Goal: Task Accomplishment & Management: Complete application form

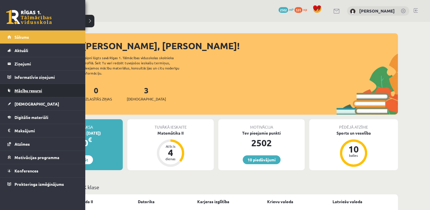
click at [17, 92] on span "Mācību resursi" at bounding box center [29, 90] width 28 height 5
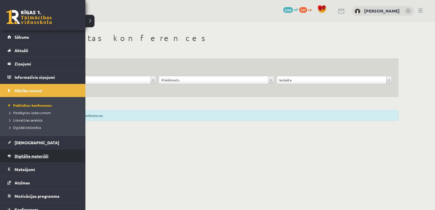
click at [29, 157] on span "Digitālie materiāli" at bounding box center [32, 155] width 34 height 5
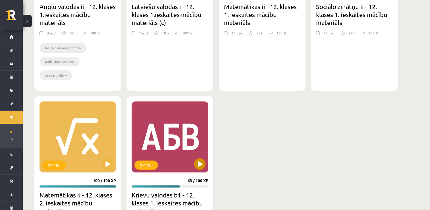
scroll to position [483, 0]
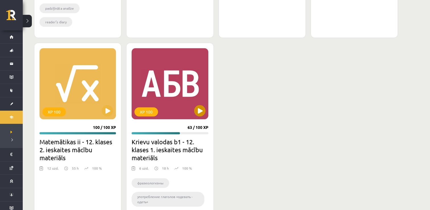
click at [166, 100] on div "XP 100" at bounding box center [170, 83] width 77 height 71
click at [196, 61] on div "XP 100" at bounding box center [170, 83] width 77 height 71
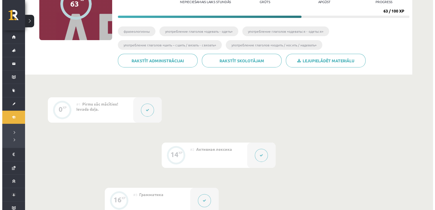
scroll to position [85, 0]
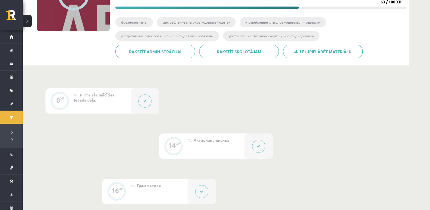
click at [144, 97] on button at bounding box center [145, 100] width 13 height 13
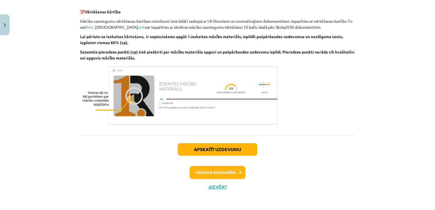
scroll to position [350, 0]
click at [215, 172] on button "Nākamā nodarbība" at bounding box center [217, 172] width 56 height 13
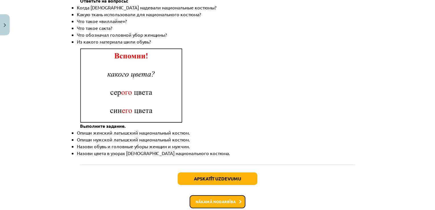
scroll to position [851, 0]
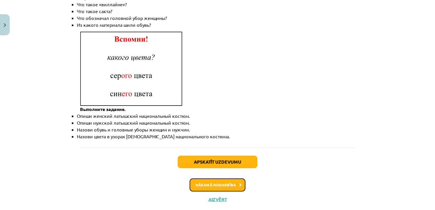
click at [220, 178] on button "Nākamā nodarbība" at bounding box center [217, 184] width 56 height 13
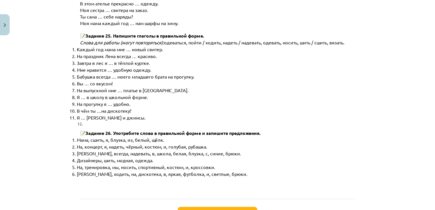
scroll to position [2914, 0]
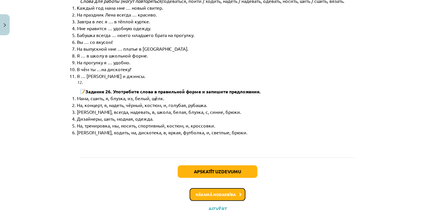
click at [217, 188] on button "Nākamā nodarbība" at bounding box center [217, 194] width 56 height 13
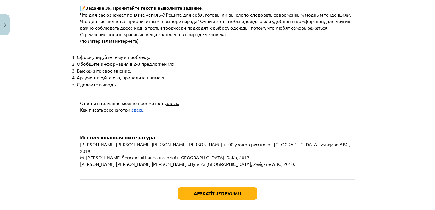
scroll to position [2171, 0]
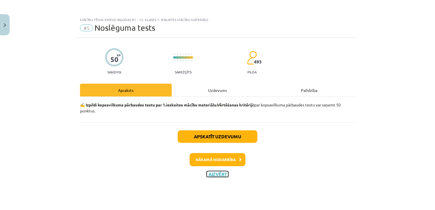
click at [216, 175] on button "Aizvērt" at bounding box center [217, 174] width 22 height 6
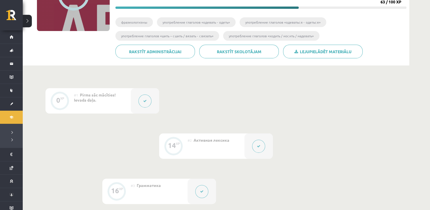
click at [266, 147] on div at bounding box center [259, 145] width 28 height 25
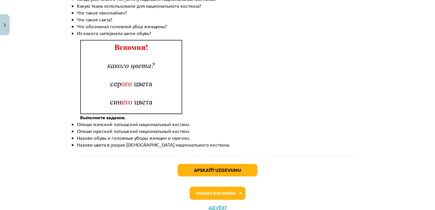
scroll to position [851, 0]
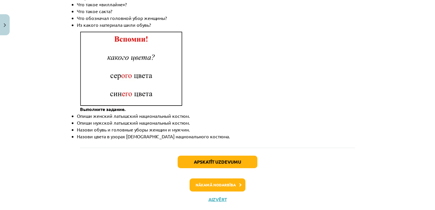
click at [219, 189] on div "Apskatīt uzdevumu Nākamā nodarbība Aizvērt" at bounding box center [217, 177] width 275 height 58
click at [217, 197] on button "Aizvērt" at bounding box center [217, 200] width 22 height 6
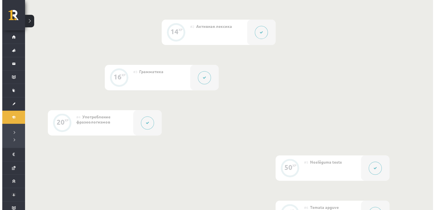
scroll to position [228, 0]
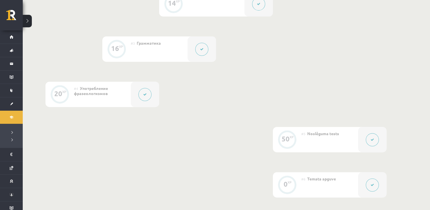
click at [363, 140] on div at bounding box center [372, 139] width 28 height 25
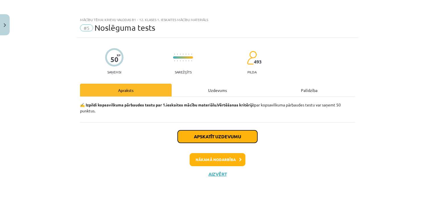
click at [222, 132] on button "Apskatīt uzdevumu" at bounding box center [217, 136] width 80 height 13
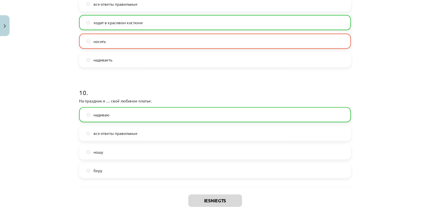
scroll to position [1093, 0]
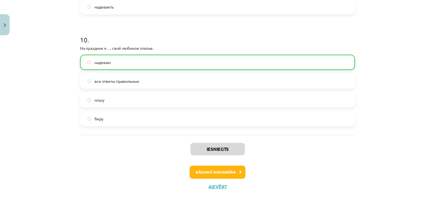
click at [217, 189] on div "Iesniegts Nākamā nodarbība Aizvērt" at bounding box center [217, 164] width 275 height 58
click at [216, 187] on button "Aizvērt" at bounding box center [217, 187] width 22 height 6
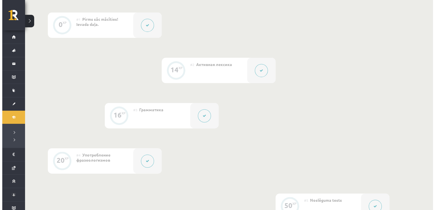
scroll to position [171, 0]
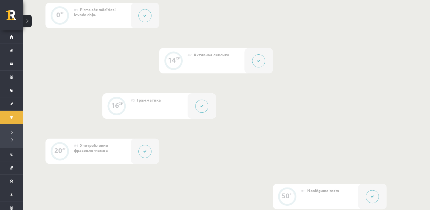
click at [137, 152] on div at bounding box center [145, 151] width 28 height 25
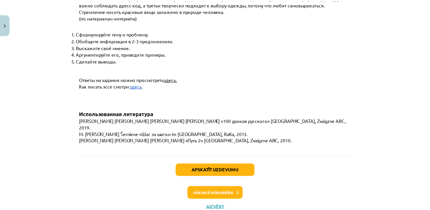
scroll to position [2199, 0]
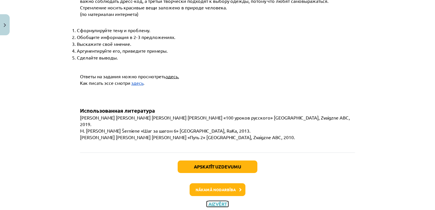
click at [218, 201] on button "Aizvērt" at bounding box center [217, 204] width 22 height 6
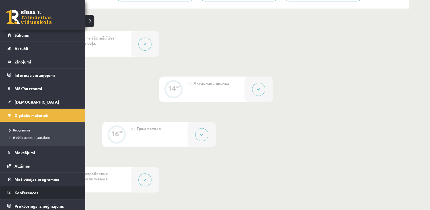
scroll to position [4, 0]
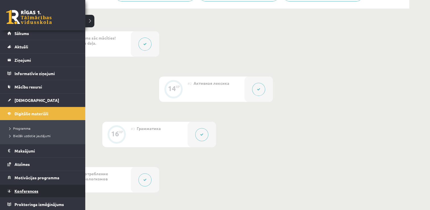
click at [35, 187] on link "Konferences" at bounding box center [42, 190] width 71 height 13
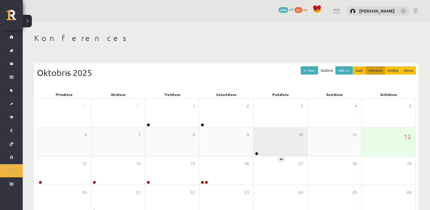
click at [278, 139] on div "10" at bounding box center [281, 141] width 54 height 28
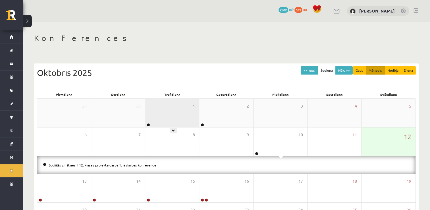
click at [191, 117] on div "1" at bounding box center [172, 113] width 54 height 28
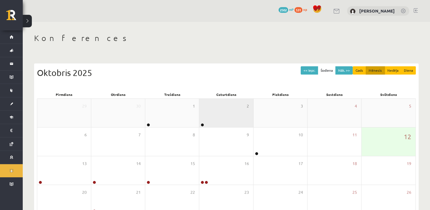
click at [230, 112] on div "2" at bounding box center [226, 113] width 54 height 28
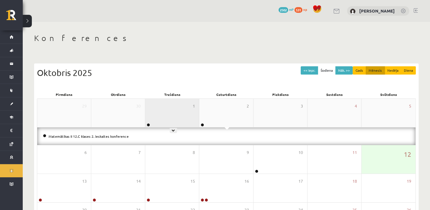
click at [185, 112] on div "1" at bounding box center [172, 113] width 54 height 28
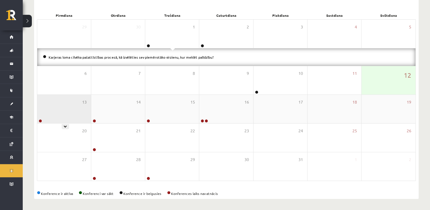
click at [60, 110] on div "13" at bounding box center [64, 109] width 54 height 28
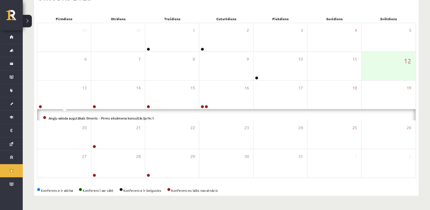
scroll to position [79, 0]
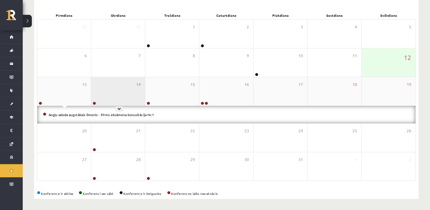
click at [136, 90] on div "14" at bounding box center [118, 91] width 54 height 28
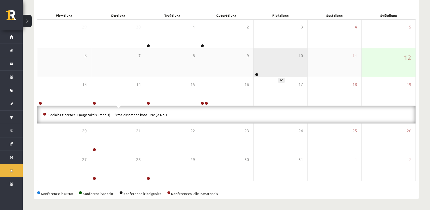
click at [265, 71] on div "10" at bounding box center [281, 62] width 54 height 28
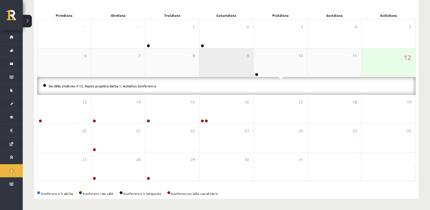
click at [235, 48] on div "9" at bounding box center [226, 62] width 54 height 28
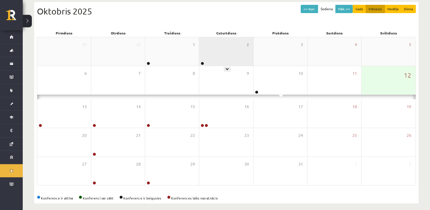
click at [233, 41] on div "2" at bounding box center [226, 51] width 54 height 28
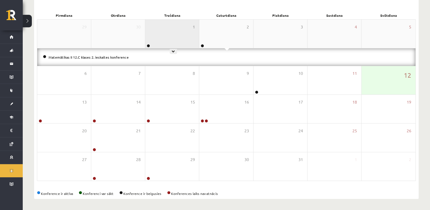
click at [155, 36] on div "1" at bounding box center [172, 34] width 54 height 28
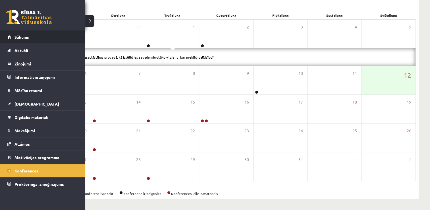
click at [26, 37] on span "Sākums" at bounding box center [22, 36] width 15 height 5
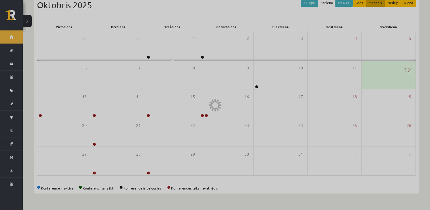
scroll to position [61, 0]
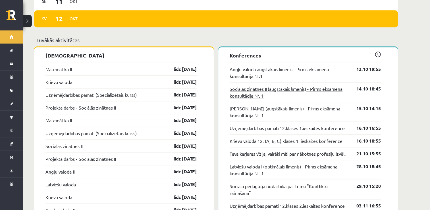
scroll to position [455, 0]
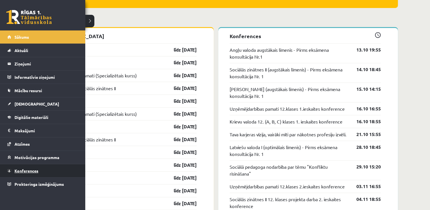
click at [32, 170] on span "Konferences" at bounding box center [27, 170] width 24 height 5
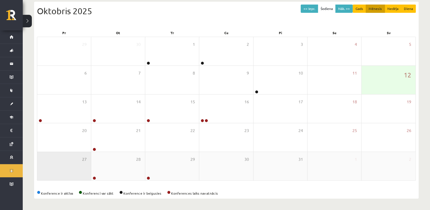
scroll to position [61, 0]
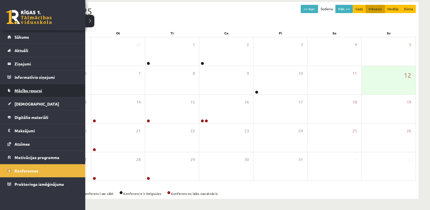
click at [23, 89] on span "Mācību resursi" at bounding box center [29, 90] width 28 height 5
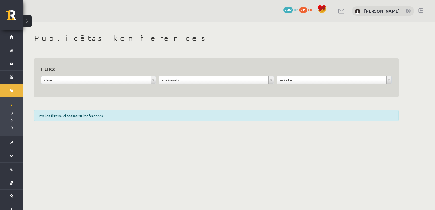
click at [113, 74] on form "**********" at bounding box center [216, 77] width 350 height 25
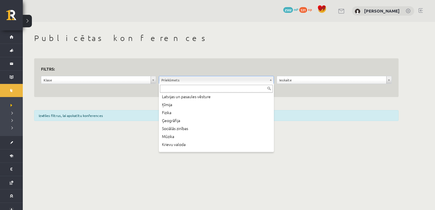
scroll to position [85, 0]
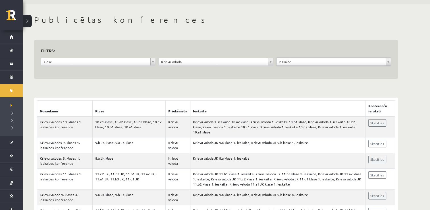
scroll to position [28, 0]
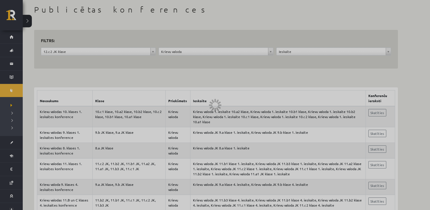
scroll to position [5, 0]
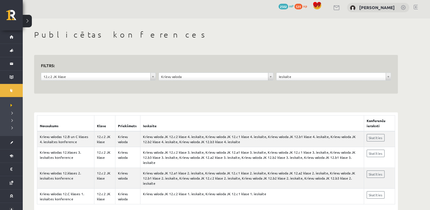
scroll to position [5, 0]
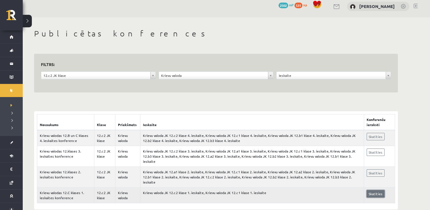
click at [376, 190] on link "Skatīties" at bounding box center [376, 193] width 18 height 7
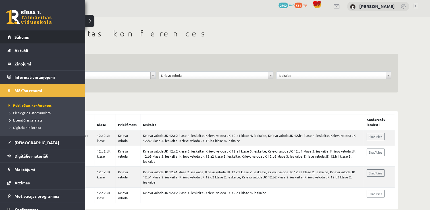
click at [15, 37] on span "Sākums" at bounding box center [22, 36] width 15 height 5
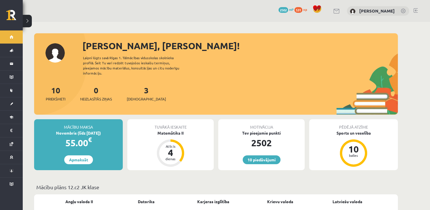
scroll to position [57, 0]
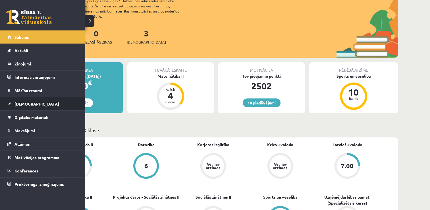
click at [28, 102] on span "[DEMOGRAPHIC_DATA]" at bounding box center [37, 103] width 45 height 5
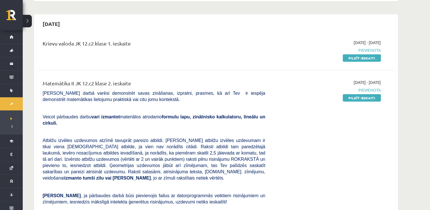
scroll to position [114, 0]
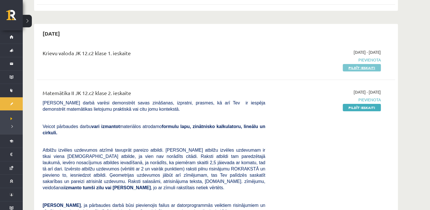
click at [358, 67] on link "Pildīt ieskaiti" at bounding box center [362, 67] width 38 height 7
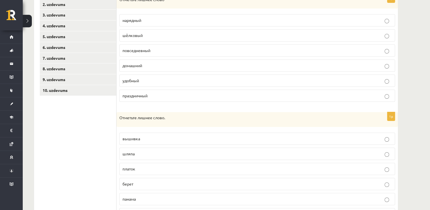
scroll to position [85, 0]
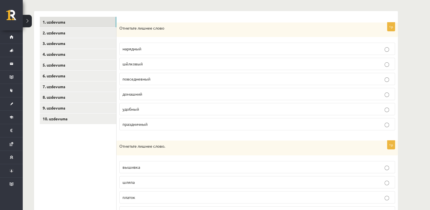
click at [249, 113] on label "удобный" at bounding box center [257, 109] width 276 height 12
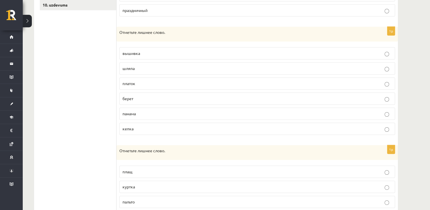
scroll to position [228, 0]
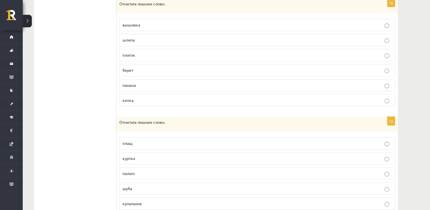
click at [238, 25] on p "вышивка" at bounding box center [258, 25] width 270 height 6
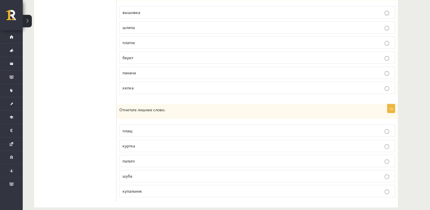
scroll to position [247, 0]
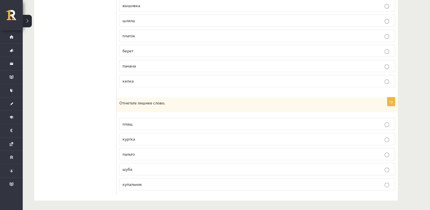
click at [238, 183] on p "купальник" at bounding box center [258, 184] width 270 height 6
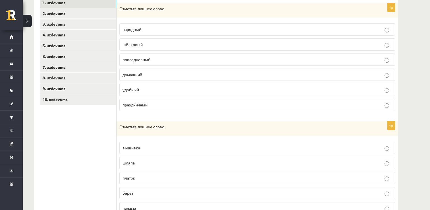
scroll to position [76, 0]
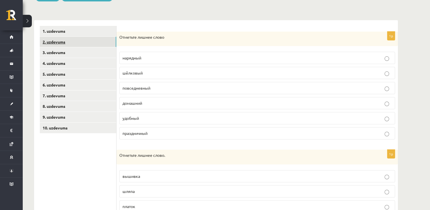
click at [60, 42] on link "2. uzdevums" at bounding box center [78, 42] width 77 height 11
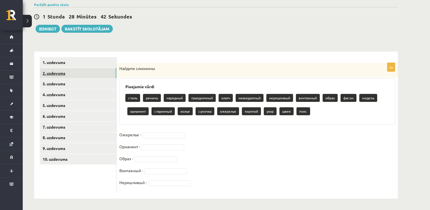
scroll to position [45, 0]
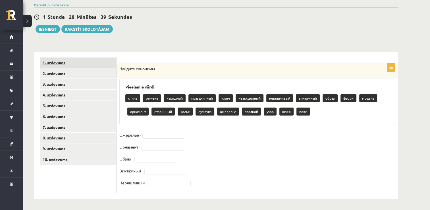
click at [60, 63] on link "1. uzdevums" at bounding box center [78, 62] width 77 height 11
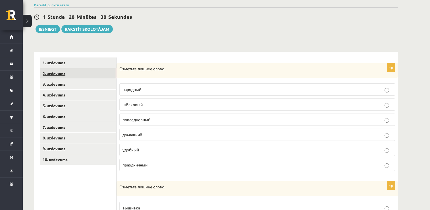
click at [60, 75] on link "2. uzdevums" at bounding box center [78, 73] width 77 height 11
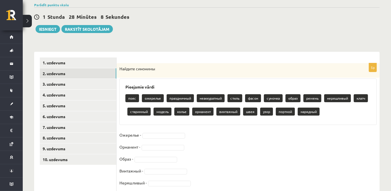
drag, startPoint x: 404, startPoint y: 0, endPoint x: 221, endPoint y: 47, distance: 188.4
click at [221, 47] on div "**********" at bounding box center [207, 122] width 346 height 153
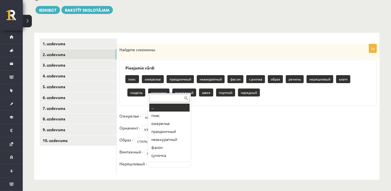
scroll to position [7, 0]
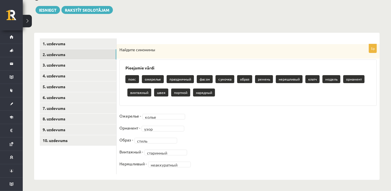
click at [247, 156] on fieldset "**********" at bounding box center [247, 141] width 257 height 60
click at [62, 63] on link "3. uzdevums" at bounding box center [78, 65] width 77 height 11
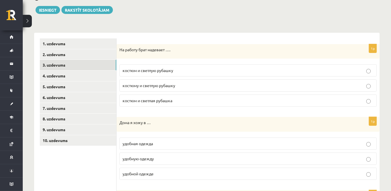
scroll to position [89, 0]
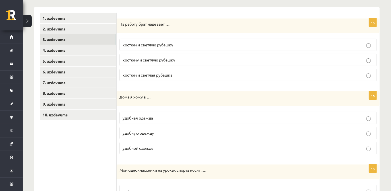
click at [332, 44] on p "костюм и светлую рубашку" at bounding box center [248, 45] width 251 height 6
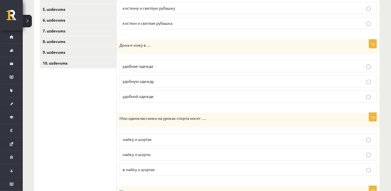
scroll to position [167, 0]
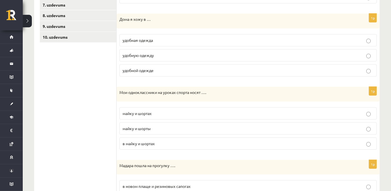
click at [337, 67] on p "удобной одежде" at bounding box center [248, 70] width 251 height 6
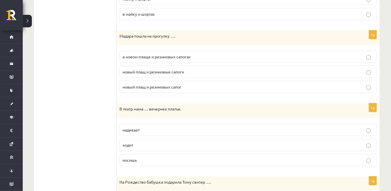
scroll to position [322, 0]
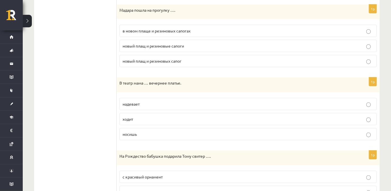
click at [336, 31] on p "в новом плаще и резиновых сапогах" at bounding box center [248, 31] width 251 height 6
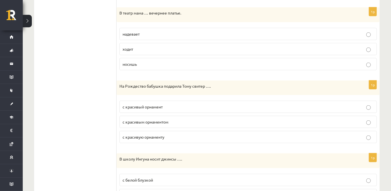
scroll to position [400, 0]
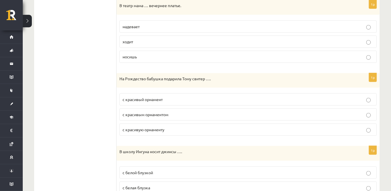
click at [199, 26] on p "надевает" at bounding box center [248, 27] width 251 height 6
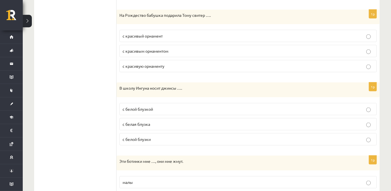
scroll to position [451, 0]
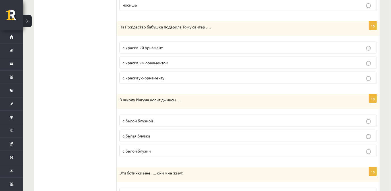
click at [249, 57] on label "с красивым орнаментом" at bounding box center [247, 63] width 257 height 12
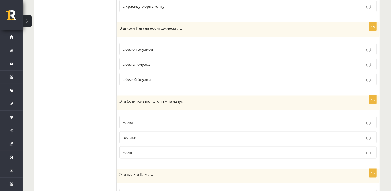
scroll to position [529, 0]
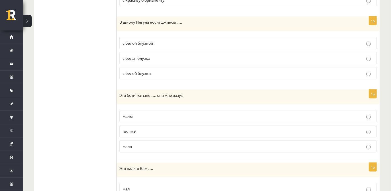
click at [316, 40] on p "с белой блузкой" at bounding box center [248, 43] width 251 height 6
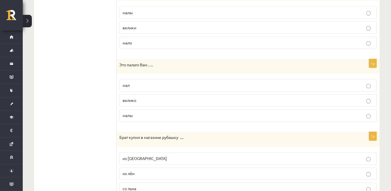
scroll to position [607, 0]
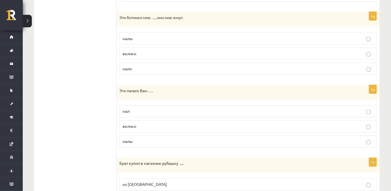
click at [214, 36] on p "малы" at bounding box center [248, 39] width 251 height 6
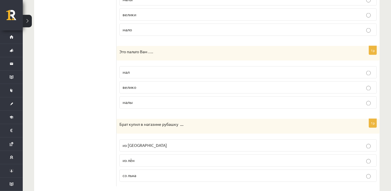
scroll to position [653, 0]
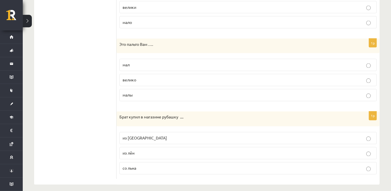
click at [131, 77] on span "велико" at bounding box center [130, 79] width 14 height 5
click at [167, 135] on p "из льна" at bounding box center [248, 138] width 251 height 6
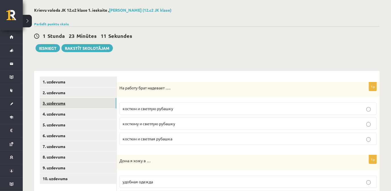
scroll to position [77, 0]
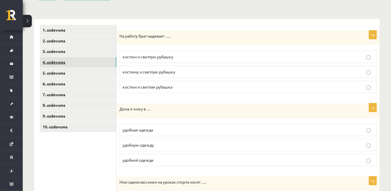
click at [43, 61] on link "4. uzdevums" at bounding box center [78, 62] width 77 height 11
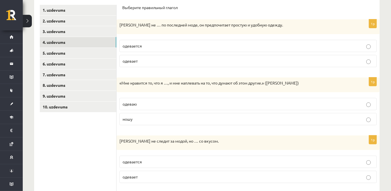
scroll to position [99, 0]
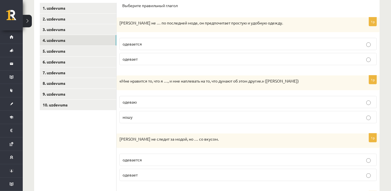
click at [185, 47] on label "одевается" at bounding box center [247, 44] width 257 height 12
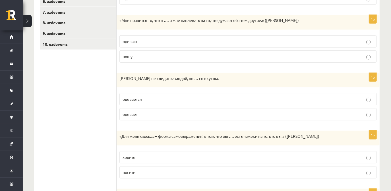
scroll to position [151, 0]
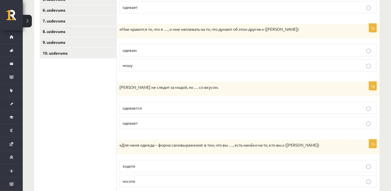
click at [184, 65] on p "ношу" at bounding box center [248, 65] width 251 height 6
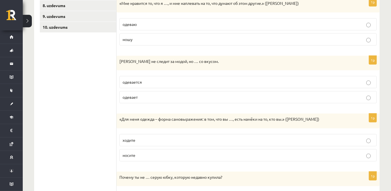
scroll to position [203, 0]
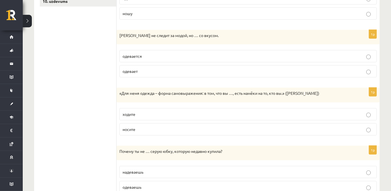
click at [188, 58] on label "одевается" at bounding box center [247, 56] width 257 height 12
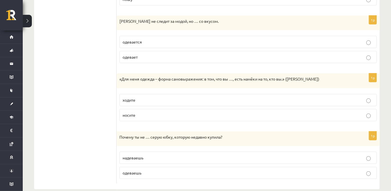
scroll to position [225, 0]
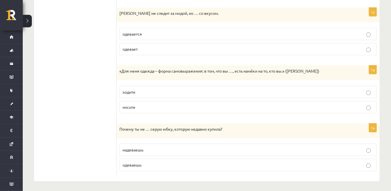
click at [142, 91] on p "ходите" at bounding box center [248, 92] width 251 height 6
click at [121, 107] on label "носите" at bounding box center [247, 107] width 257 height 12
click at [147, 165] on p "одеваешь" at bounding box center [248, 165] width 251 height 6
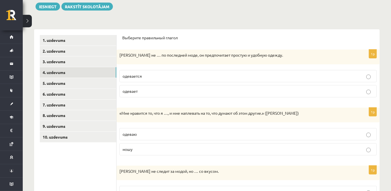
scroll to position [70, 0]
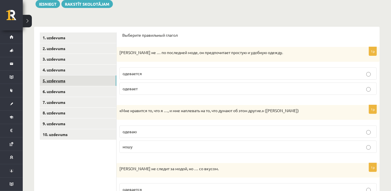
click at [53, 80] on link "5. uzdevums" at bounding box center [78, 80] width 77 height 11
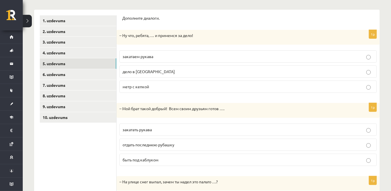
scroll to position [96, 0]
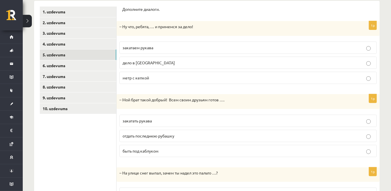
click at [325, 44] on label "закатаем рукава" at bounding box center [247, 48] width 257 height 12
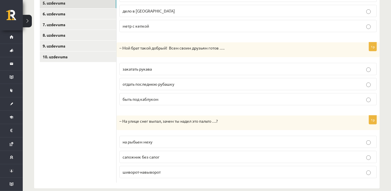
scroll to position [155, 0]
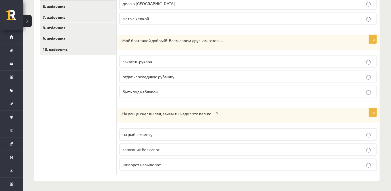
click at [177, 78] on p "отдать последнюю рубашку" at bounding box center [248, 77] width 251 height 6
click at [134, 137] on label "на рыбьем меху" at bounding box center [247, 134] width 257 height 12
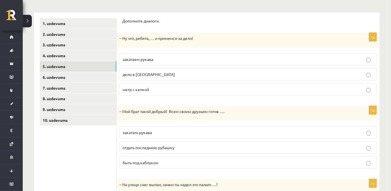
scroll to position [77, 0]
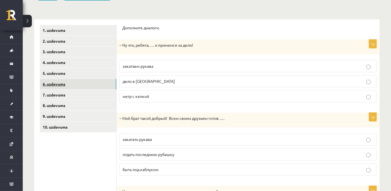
click at [53, 82] on link "6. uzdevums" at bounding box center [78, 84] width 77 height 11
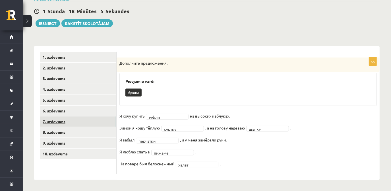
click at [55, 125] on link "7. uzdevums" at bounding box center [78, 121] width 77 height 11
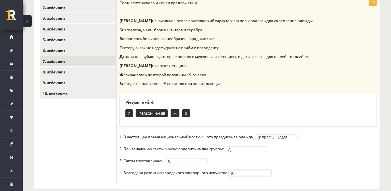
scroll to position [119, 0]
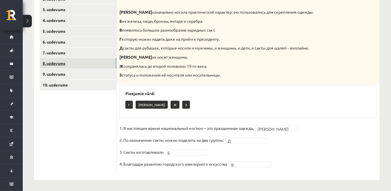
click at [65, 62] on link "8. uzdevums" at bounding box center [78, 63] width 77 height 11
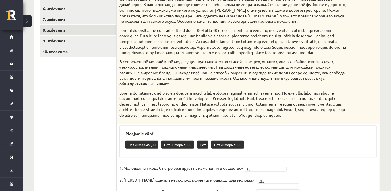
scroll to position [164, 0]
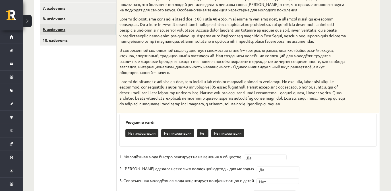
click at [63, 30] on link "9. uzdevums" at bounding box center [78, 29] width 77 height 11
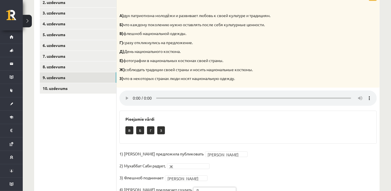
scroll to position [142, 0]
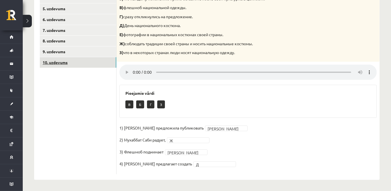
click at [64, 63] on link "10. uzdevums" at bounding box center [78, 62] width 77 height 11
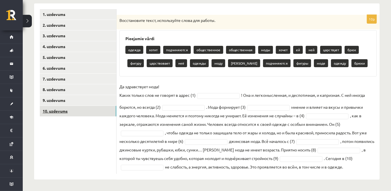
scroll to position [93, 0]
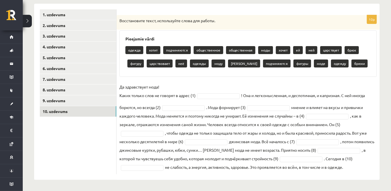
click at [267, 50] on p "моды" at bounding box center [265, 50] width 15 height 8
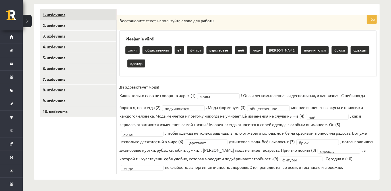
click at [51, 12] on link "1. uzdevums" at bounding box center [78, 14] width 77 height 11
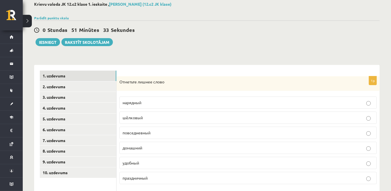
scroll to position [15, 0]
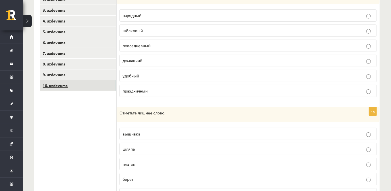
click at [69, 84] on link "10. uzdevums" at bounding box center [78, 85] width 77 height 11
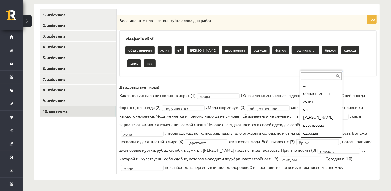
scroll to position [7, 0]
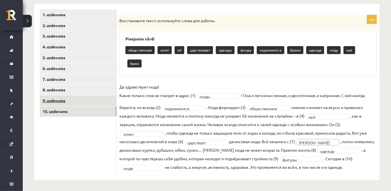
click at [70, 99] on link "9. uzdevums" at bounding box center [78, 100] width 77 height 11
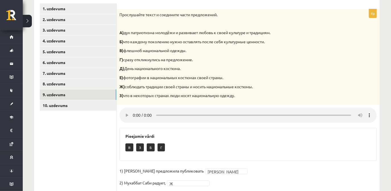
scroll to position [90, 0]
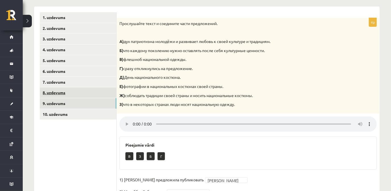
click at [67, 94] on link "8. uzdevums" at bounding box center [78, 92] width 77 height 11
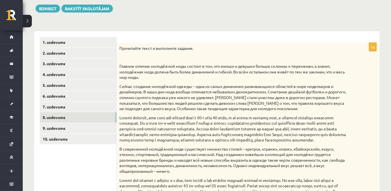
scroll to position [0, 0]
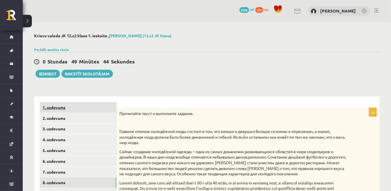
click at [63, 107] on link "1. uzdevums" at bounding box center [78, 107] width 77 height 11
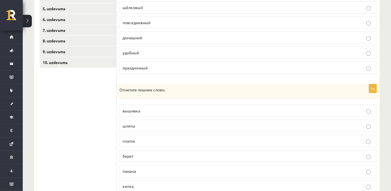
scroll to position [84, 0]
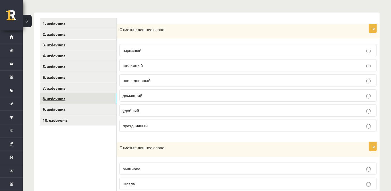
click at [68, 100] on link "8. uzdevums" at bounding box center [78, 98] width 77 height 11
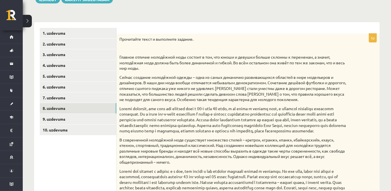
scroll to position [61, 0]
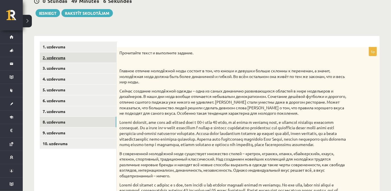
click at [76, 56] on link "2. uzdevums" at bounding box center [78, 57] width 77 height 11
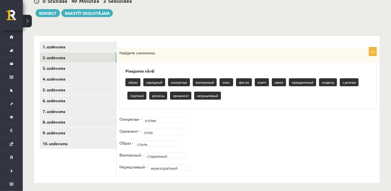
scroll to position [64, 0]
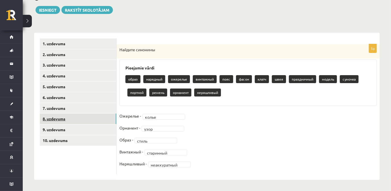
click at [65, 119] on link "8. uzdevums" at bounding box center [78, 118] width 77 height 11
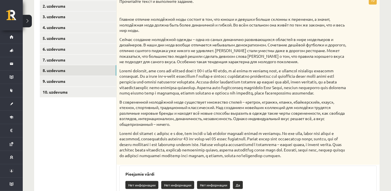
scroll to position [86, 0]
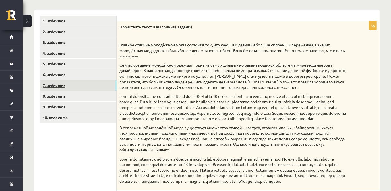
click at [60, 86] on link "7. uzdevums" at bounding box center [78, 85] width 77 height 11
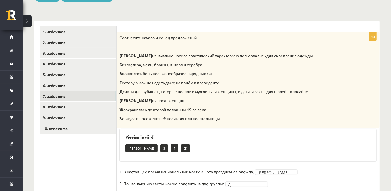
scroll to position [67, 0]
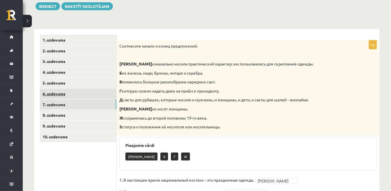
click at [76, 93] on link "6. uzdevums" at bounding box center [78, 93] width 77 height 11
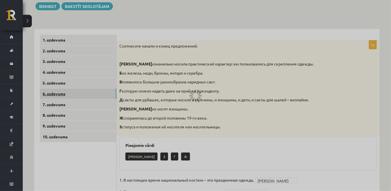
scroll to position [50, 0]
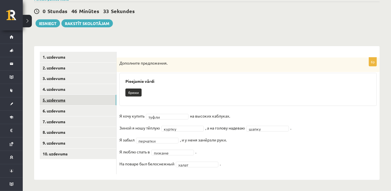
click at [72, 98] on link "5. uzdevums" at bounding box center [78, 100] width 77 height 11
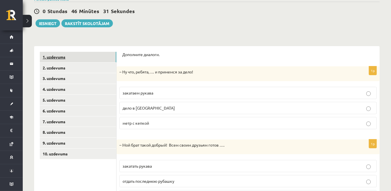
click at [63, 59] on link "1. uzdevums" at bounding box center [78, 57] width 77 height 11
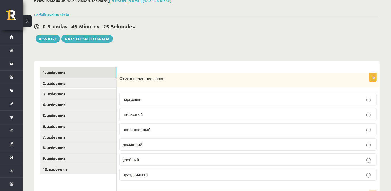
scroll to position [32, 0]
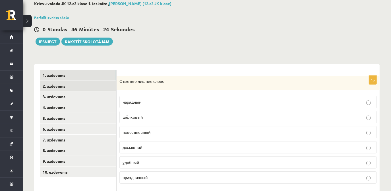
click at [76, 84] on link "2. uzdevums" at bounding box center [78, 86] width 77 height 11
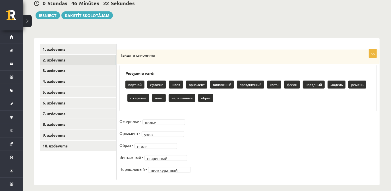
scroll to position [64, 0]
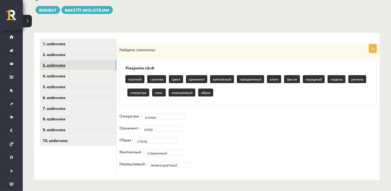
click at [69, 61] on link "3. uzdevums" at bounding box center [78, 65] width 77 height 11
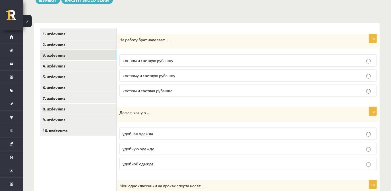
scroll to position [58, 0]
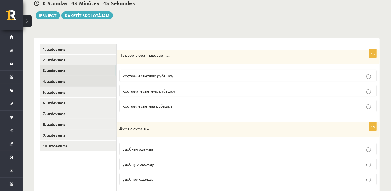
click at [77, 80] on link "4. uzdevums" at bounding box center [78, 81] width 77 height 11
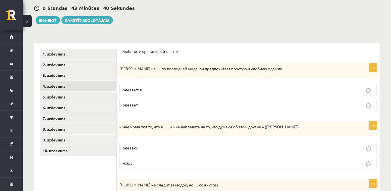
scroll to position [27, 0]
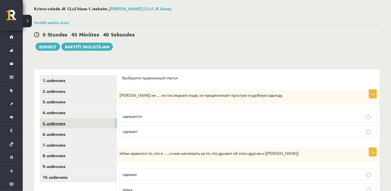
click at [60, 122] on link "5. uzdevums" at bounding box center [78, 123] width 77 height 11
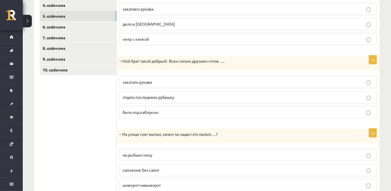
scroll to position [103, 0]
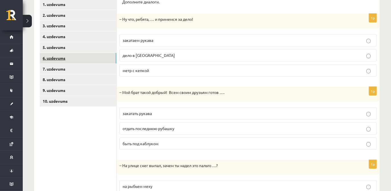
click at [58, 55] on link "6. uzdevums" at bounding box center [78, 58] width 77 height 11
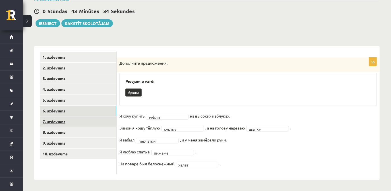
click at [55, 121] on link "7. uzdevums" at bounding box center [78, 121] width 77 height 11
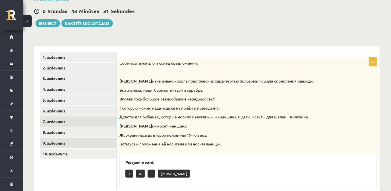
click at [56, 139] on link "9. uzdevums" at bounding box center [78, 143] width 77 height 11
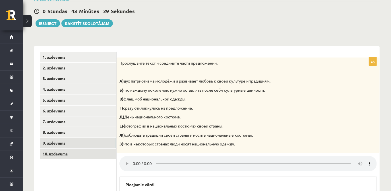
click at [67, 152] on link "10. uzdevums" at bounding box center [78, 153] width 77 height 11
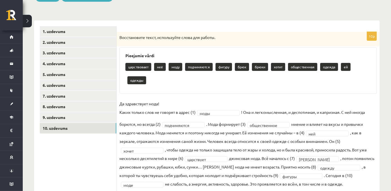
scroll to position [41, 0]
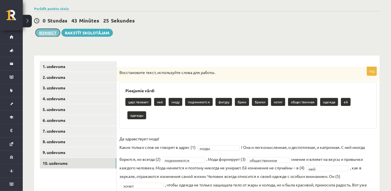
click at [53, 33] on button "Iesniegt" at bounding box center [48, 33] width 24 height 8
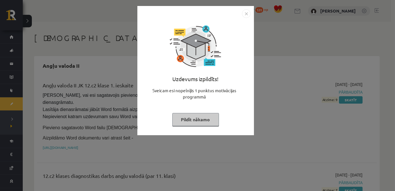
click at [245, 13] on img "Close" at bounding box center [246, 13] width 9 height 9
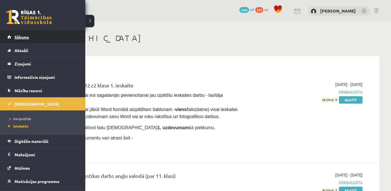
click at [16, 35] on span "Sākums" at bounding box center [22, 36] width 15 height 5
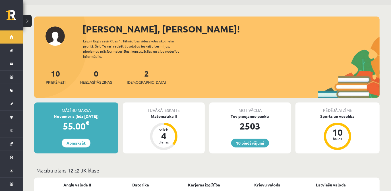
scroll to position [26, 0]
